Goal: Task Accomplishment & Management: Manage account settings

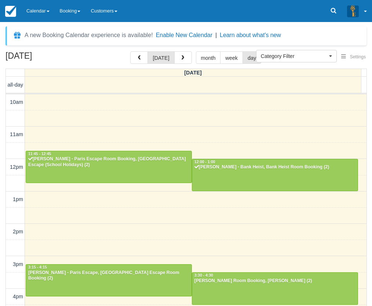
select select
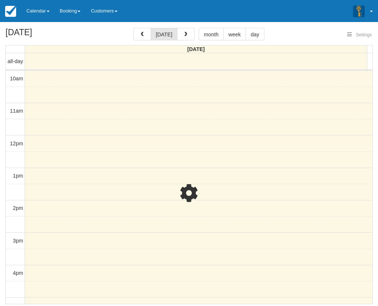
select select
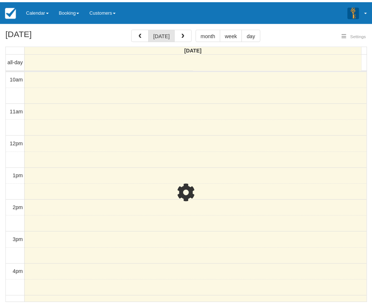
scroll to position [172, 0]
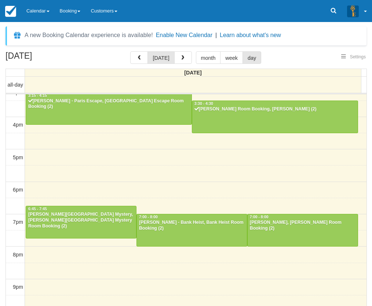
select select
click at [193, 226] on div "[PERSON_NAME] - Bank Heist, Bank Heist Room Booking (2)" at bounding box center [192, 226] width 106 height 12
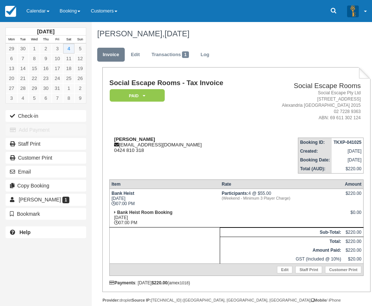
drag, startPoint x: 169, startPoint y: 141, endPoint x: 114, endPoint y: 136, distance: 54.9
click at [114, 137] on div "Mridha Faysal Hossain munna1812@gmail.com 0424 810 318" at bounding box center [182, 145] width 146 height 17
copy strong "Mridha Faysal Hossain"
click at [220, 160] on td "Mridha Faysal Hossain munna1812@gmail.com 0424 810 318" at bounding box center [182, 153] width 146 height 42
click at [39, 15] on link "Calendar" at bounding box center [37, 11] width 33 height 22
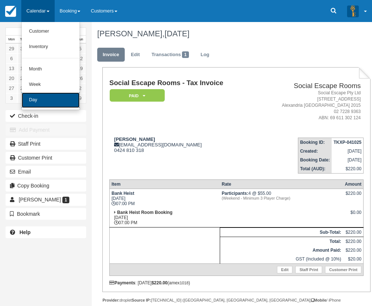
click at [40, 96] on link "Day" at bounding box center [51, 99] width 58 height 15
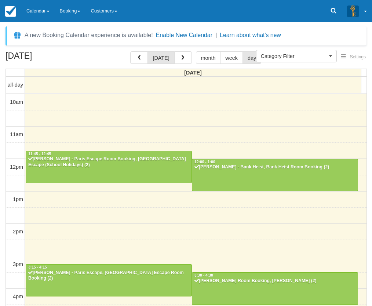
select select
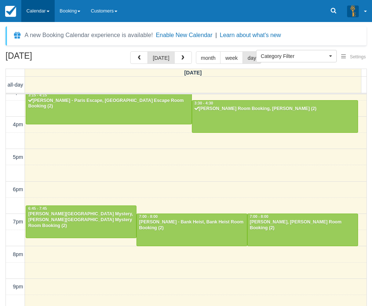
click at [41, 15] on link "Calendar" at bounding box center [37, 11] width 33 height 22
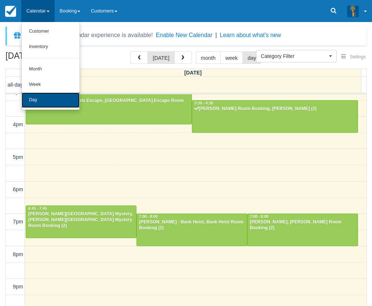
click at [41, 96] on link "Day" at bounding box center [51, 99] width 58 height 15
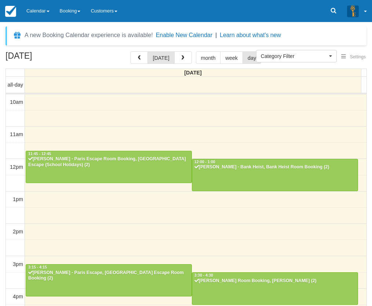
select select
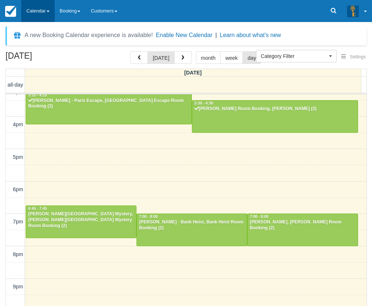
click at [43, 11] on link "Calendar" at bounding box center [37, 11] width 33 height 22
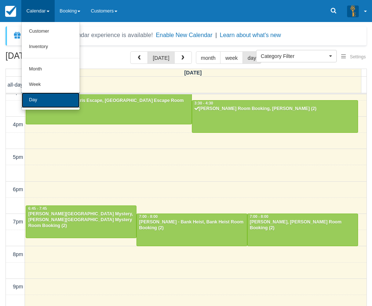
click at [45, 96] on link "Day" at bounding box center [51, 99] width 58 height 15
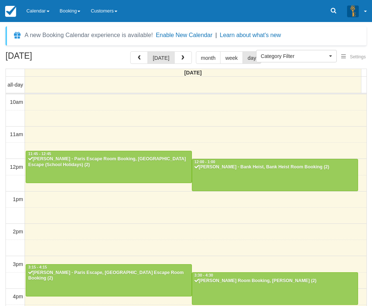
select select
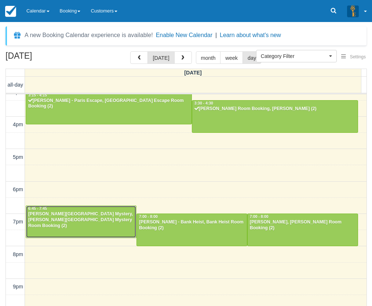
click at [85, 214] on div "[PERSON_NAME][GEOGRAPHIC_DATA] Mystery, [PERSON_NAME][GEOGRAPHIC_DATA] Mystery …" at bounding box center [81, 220] width 106 height 18
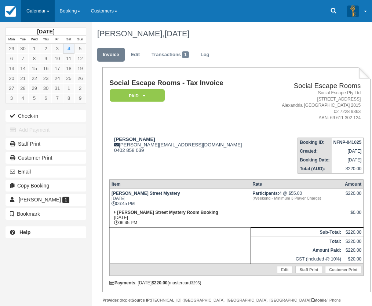
click at [44, 21] on link "Calendar" at bounding box center [37, 11] width 33 height 22
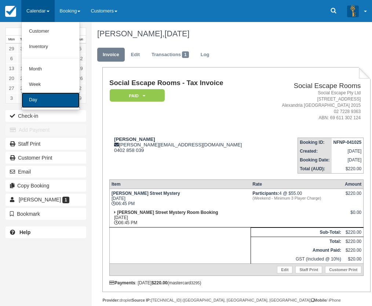
click at [39, 95] on link "Day" at bounding box center [51, 99] width 58 height 15
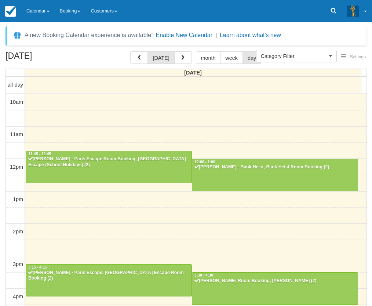
select select
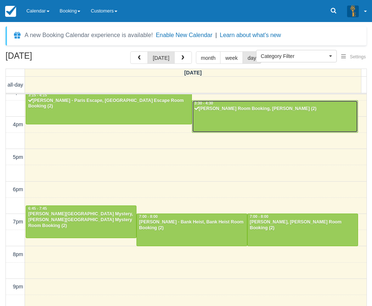
click at [230, 116] on div at bounding box center [275, 117] width 166 height 32
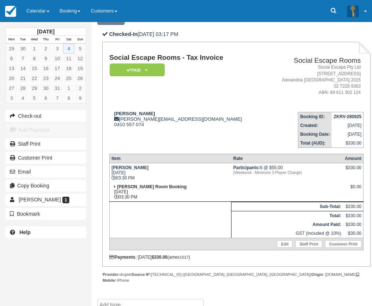
scroll to position [148, 0]
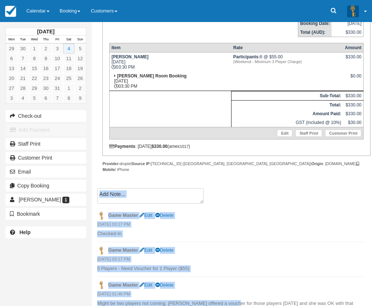
drag, startPoint x: 97, startPoint y: 297, endPoint x: 228, endPoint y: 295, distance: 131.0
click at [228, 295] on div "Create Show on invoice Game Master Edit Delete [DATE] 03:17 PM Checked-In Game …" at bounding box center [231, 249] width 279 height 123
click at [228, 300] on p "Might be two players not coming. [PERSON_NAME] offered a voucher for those play…" at bounding box center [231, 303] width 268 height 7
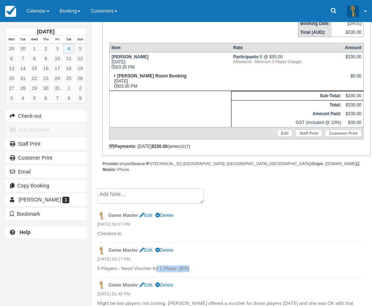
drag, startPoint x: 193, startPoint y: 261, endPoint x: 157, endPoint y: 261, distance: 36.0
click at [157, 265] on p "5 Players - Need Voucher for 1 Player ($55)" at bounding box center [231, 268] width 268 height 7
click at [46, 11] on link "Calendar" at bounding box center [37, 11] width 33 height 22
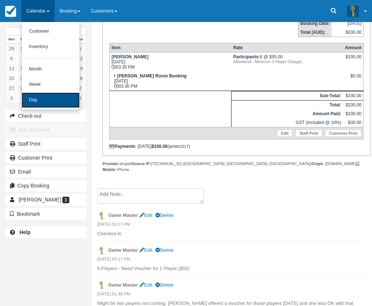
click at [39, 97] on link "Day" at bounding box center [51, 99] width 58 height 15
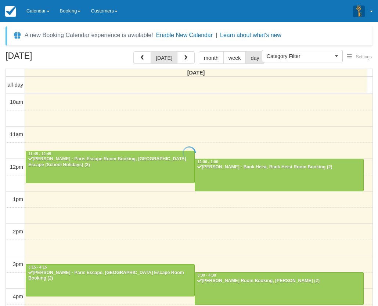
select select
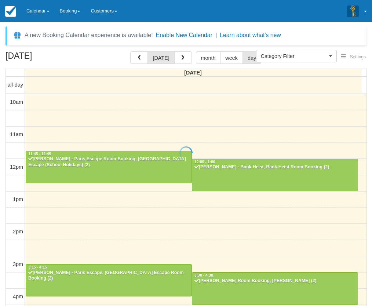
scroll to position [172, 0]
